Goal: Entertainment & Leisure: Consume media (video, audio)

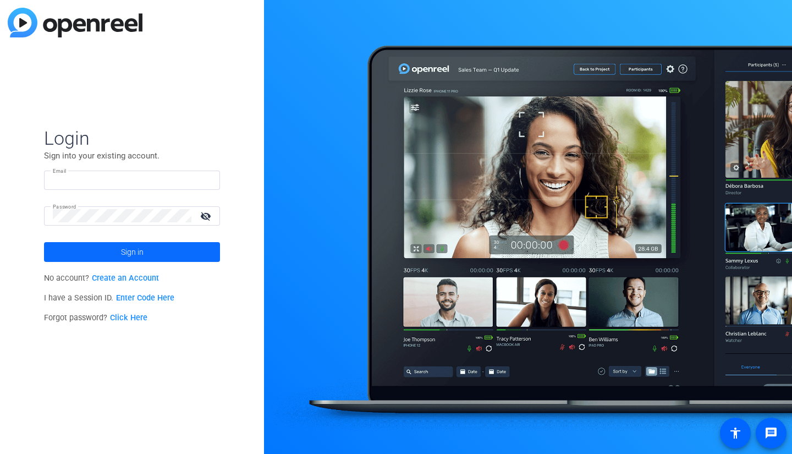
type input "[EMAIL_ADDRESS][DOMAIN_NAME]"
click at [97, 253] on span at bounding box center [132, 252] width 176 height 26
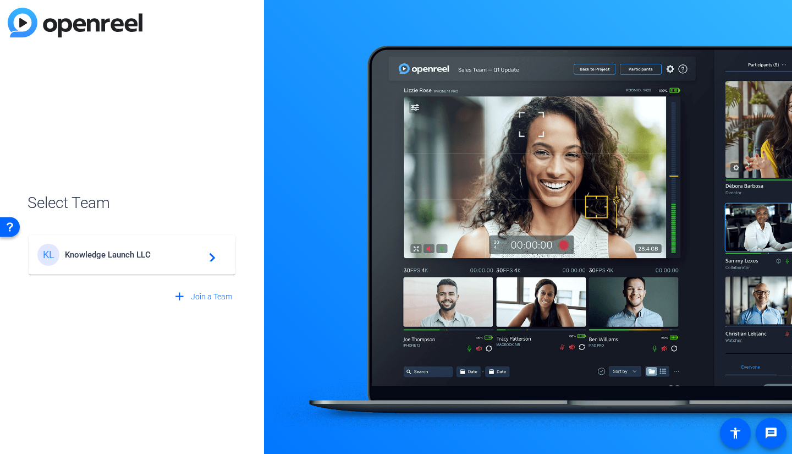
click at [106, 262] on div "KL Knowledge Launch LLC navigate_next" at bounding box center [131, 255] width 189 height 22
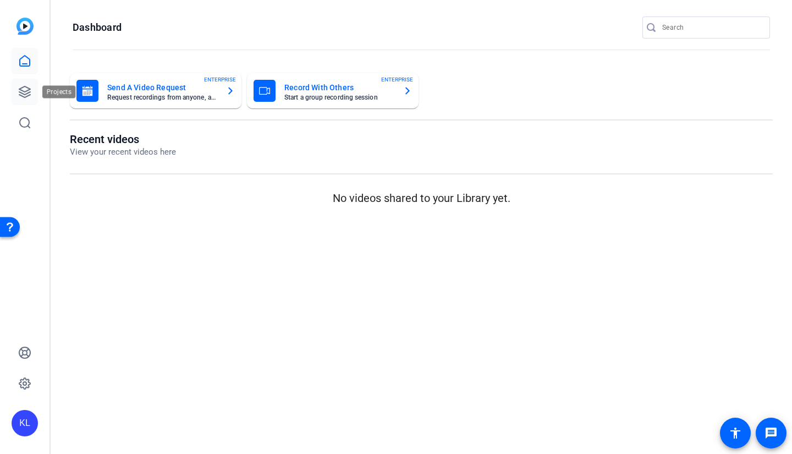
click at [32, 88] on link at bounding box center [25, 92] width 26 height 26
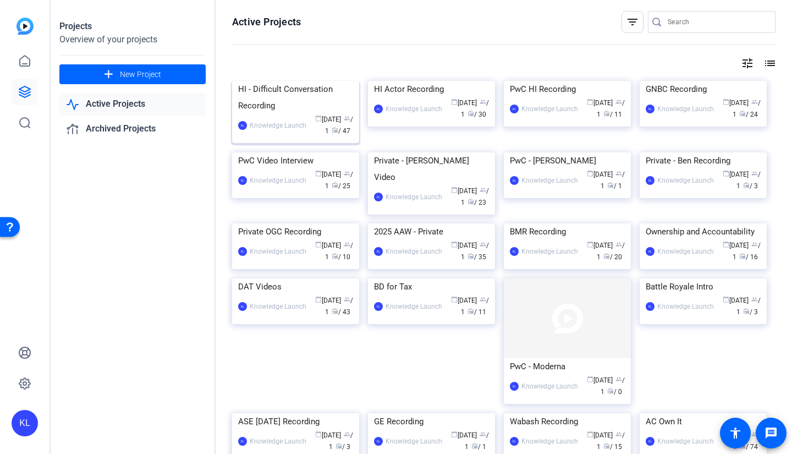
click at [281, 114] on div "HI - Difficult Conversation Recording" at bounding box center [295, 97] width 115 height 33
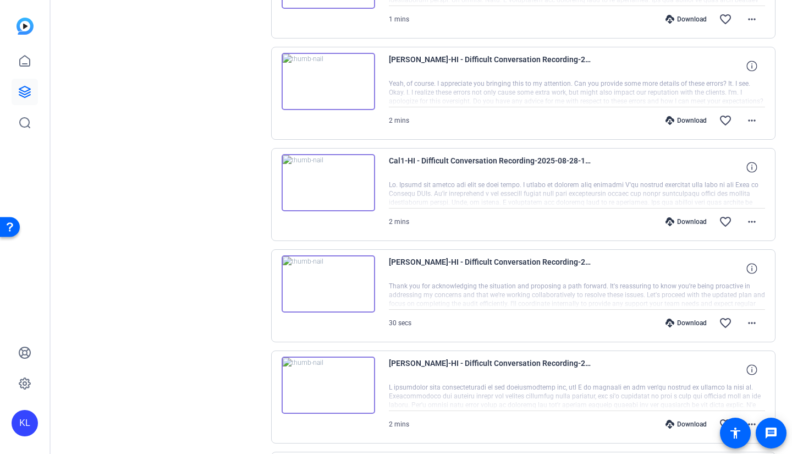
scroll to position [605, 0]
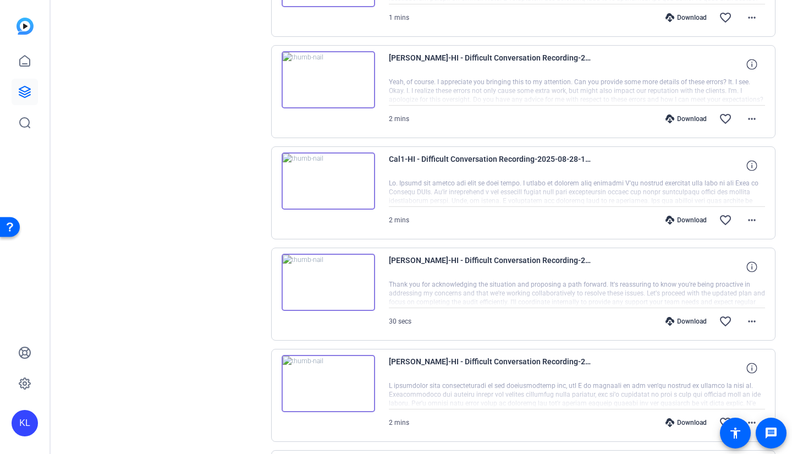
click at [332, 285] on img at bounding box center [329, 282] width 94 height 57
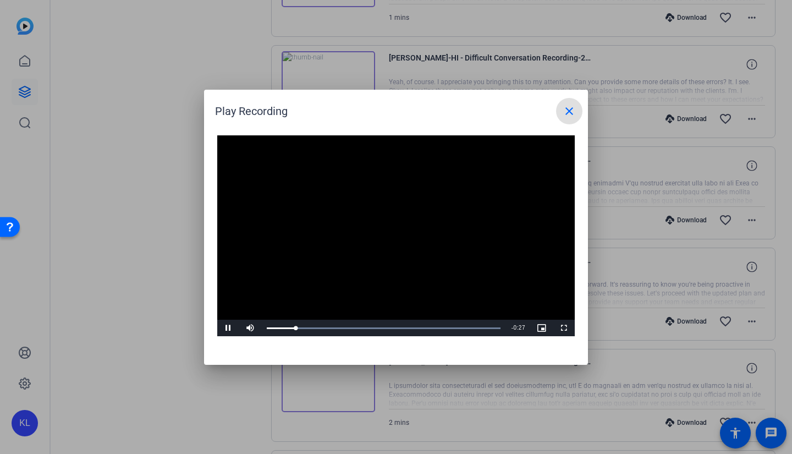
click at [557, 112] on span at bounding box center [569, 111] width 26 height 26
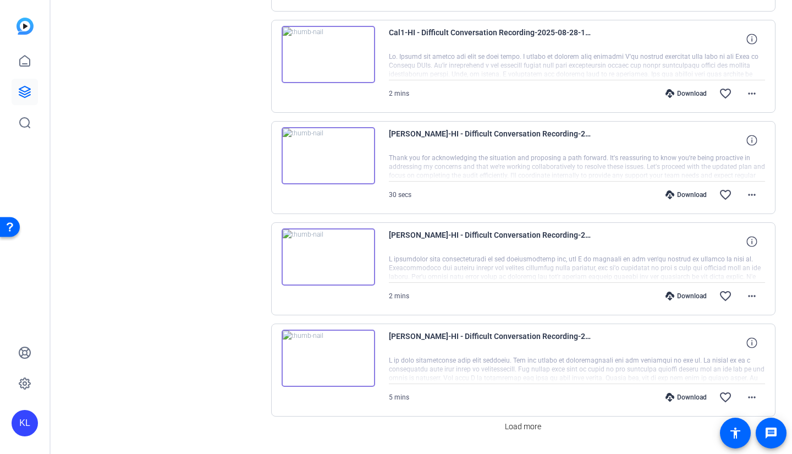
scroll to position [763, 0]
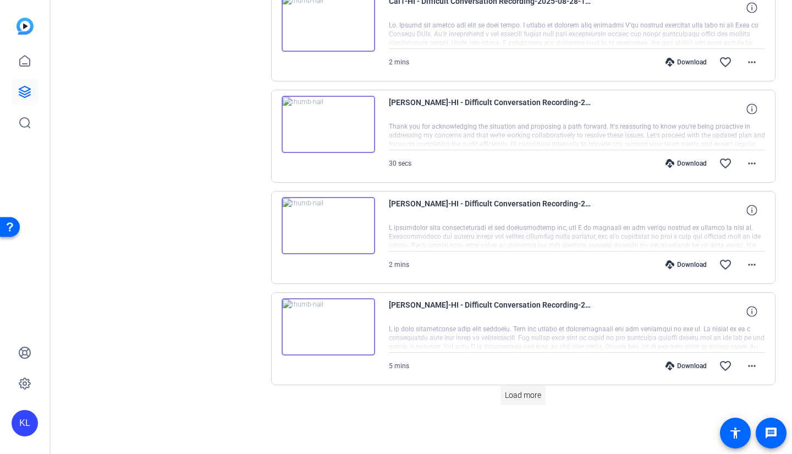
click at [505, 394] on span "Load more" at bounding box center [523, 395] width 36 height 12
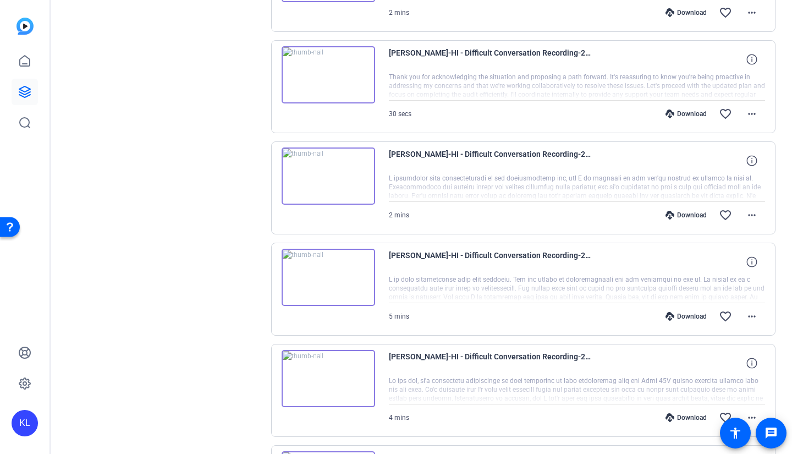
scroll to position [873, 0]
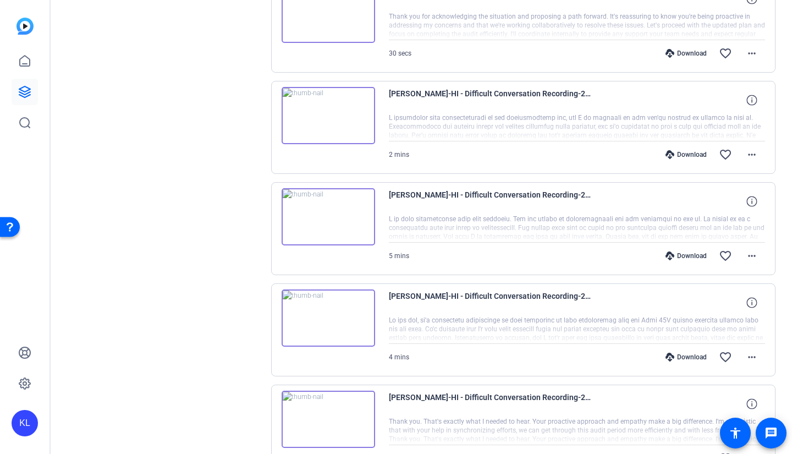
click at [332, 317] on img at bounding box center [329, 317] width 94 height 57
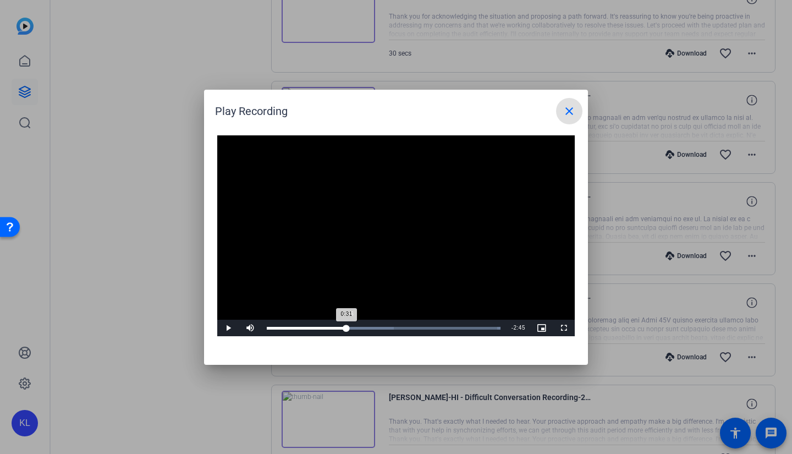
click at [347, 325] on div "Loaded : 100.00% 1:26 0:31" at bounding box center [383, 328] width 245 height 17
click at [351, 325] on div "Loaded : 100.00% 1:30 1:31" at bounding box center [383, 328] width 245 height 17
click at [345, 327] on div "1:31" at bounding box center [309, 328] width 85 height 3
click at [347, 327] on div "1:25" at bounding box center [307, 328] width 80 height 3
click at [349, 327] on div "1:27" at bounding box center [308, 328] width 82 height 3
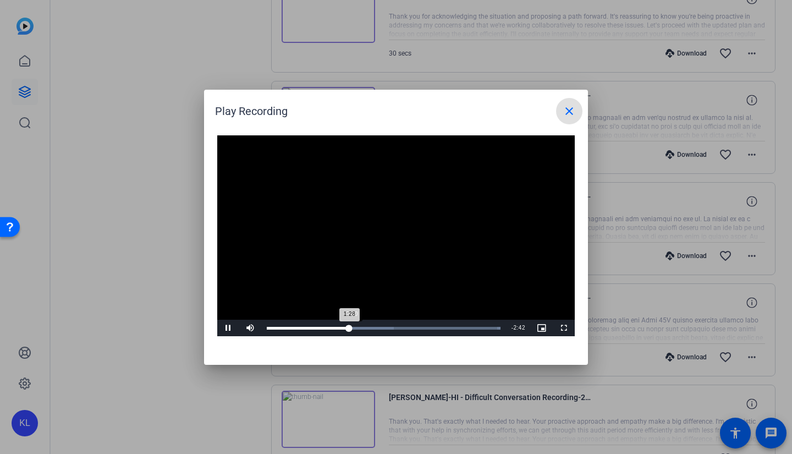
click at [349, 327] on div "1:28" at bounding box center [308, 328] width 83 height 3
click at [354, 327] on div "1:33" at bounding box center [310, 328] width 87 height 3
click at [366, 327] on div "Loaded : 100.00% 1:46 1:37" at bounding box center [384, 328] width 234 height 3
click at [371, 327] on div "Loaded : 100.00% 1:52 1:47" at bounding box center [384, 328] width 234 height 3
click at [365, 329] on div "Loaded : 100.00% 1:45 1:54" at bounding box center [383, 328] width 245 height 17
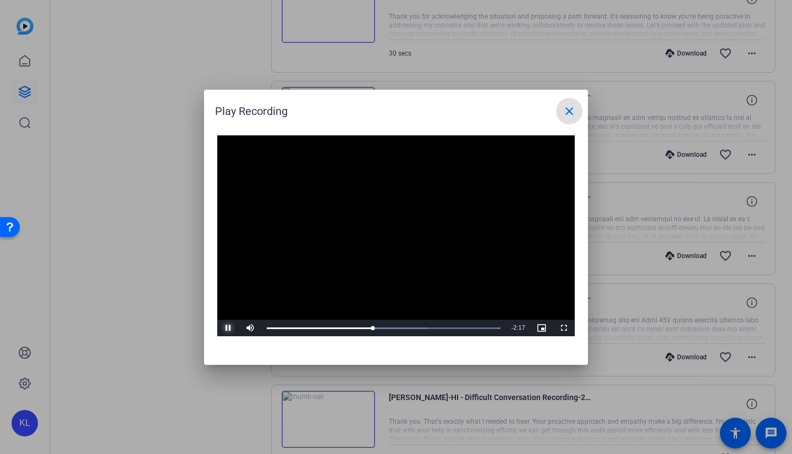
click at [229, 328] on span "Video Player" at bounding box center [228, 328] width 22 height 0
